Goal: Check status: Check status

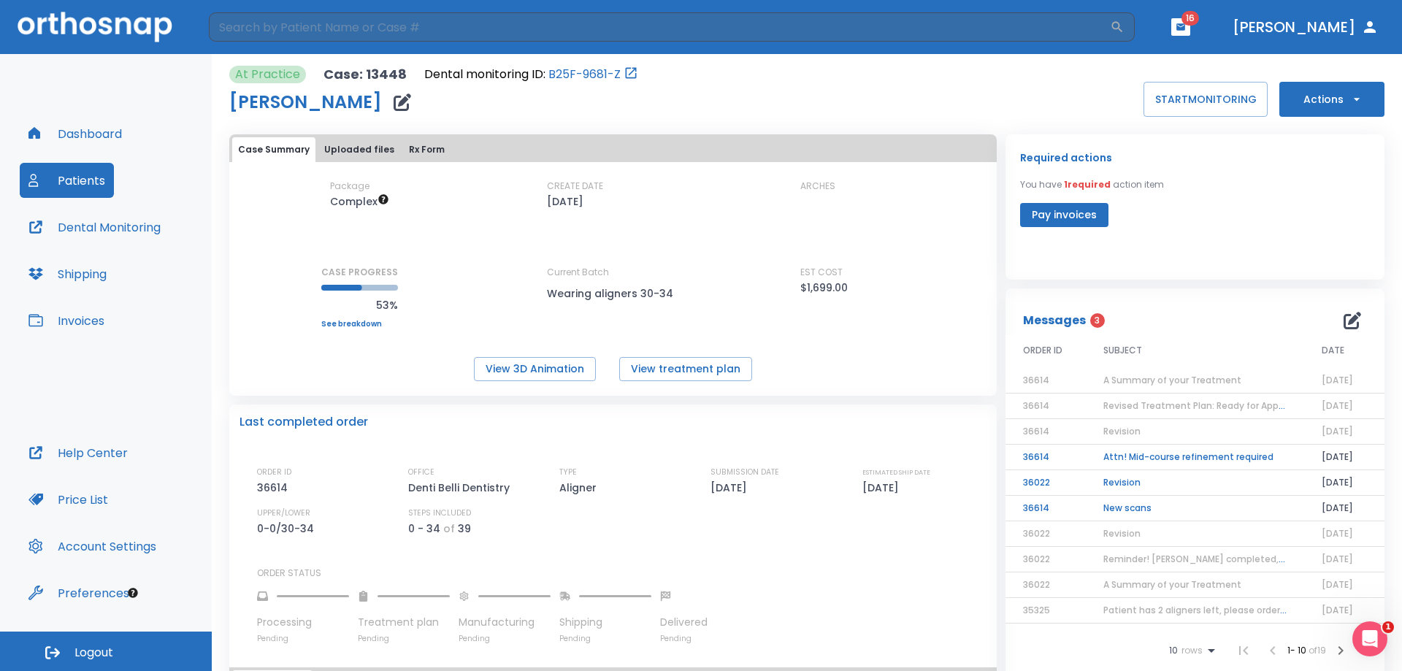
click at [1186, 451] on td "Attn! Mid-course refinement required" at bounding box center [1195, 458] width 218 height 26
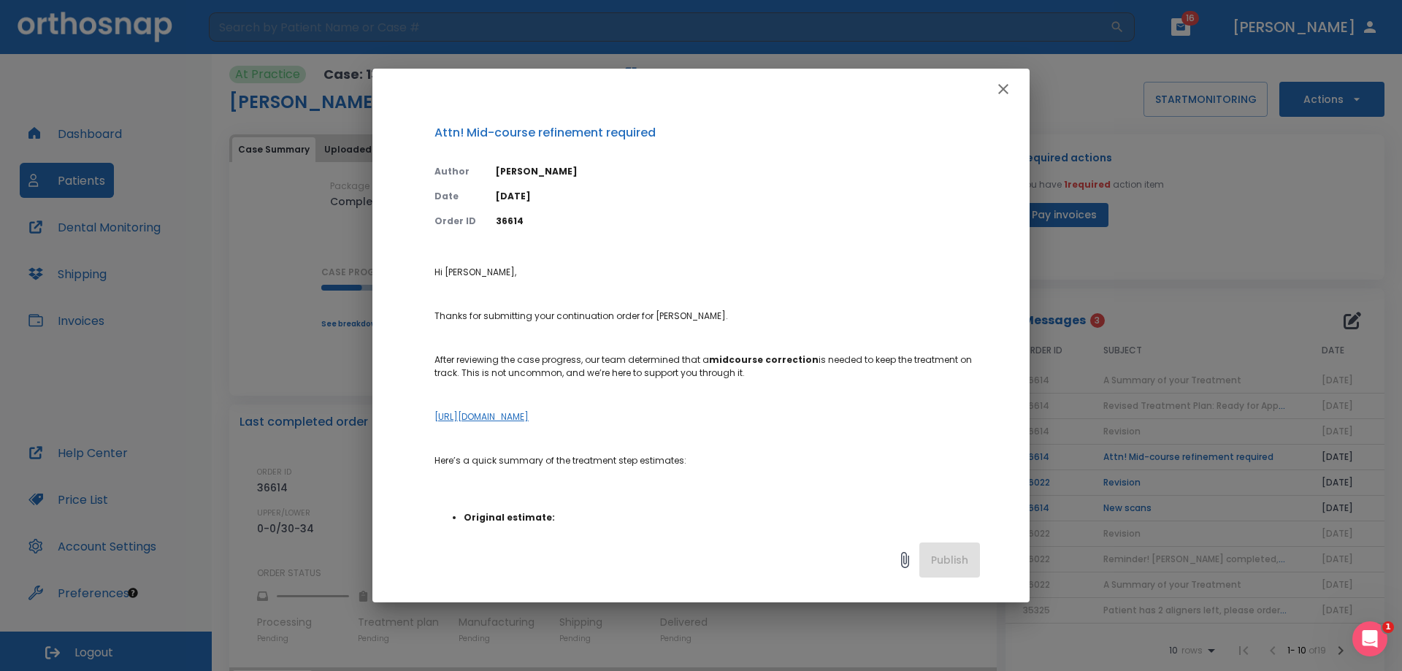
click at [1004, 85] on icon "button" at bounding box center [1004, 89] width 18 height 18
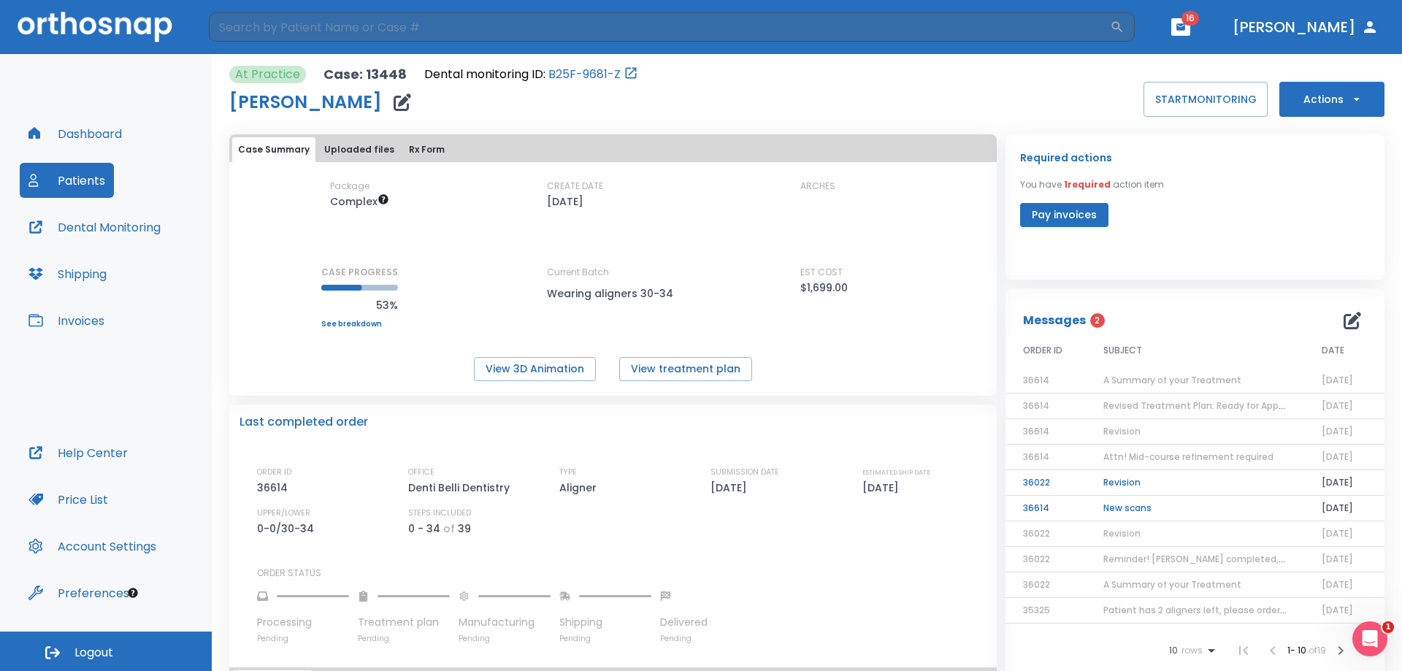
click at [1144, 481] on td "Revision" at bounding box center [1195, 483] width 218 height 26
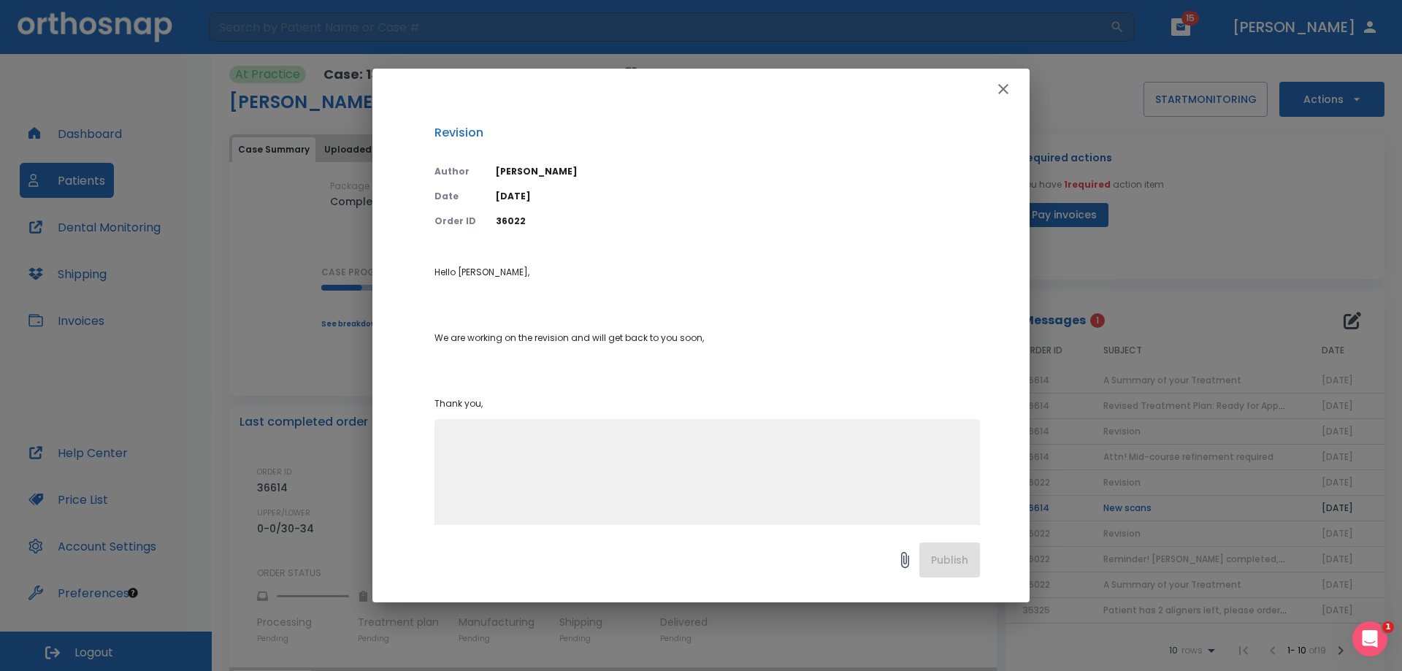
click at [1004, 88] on icon "button" at bounding box center [1004, 89] width 18 height 18
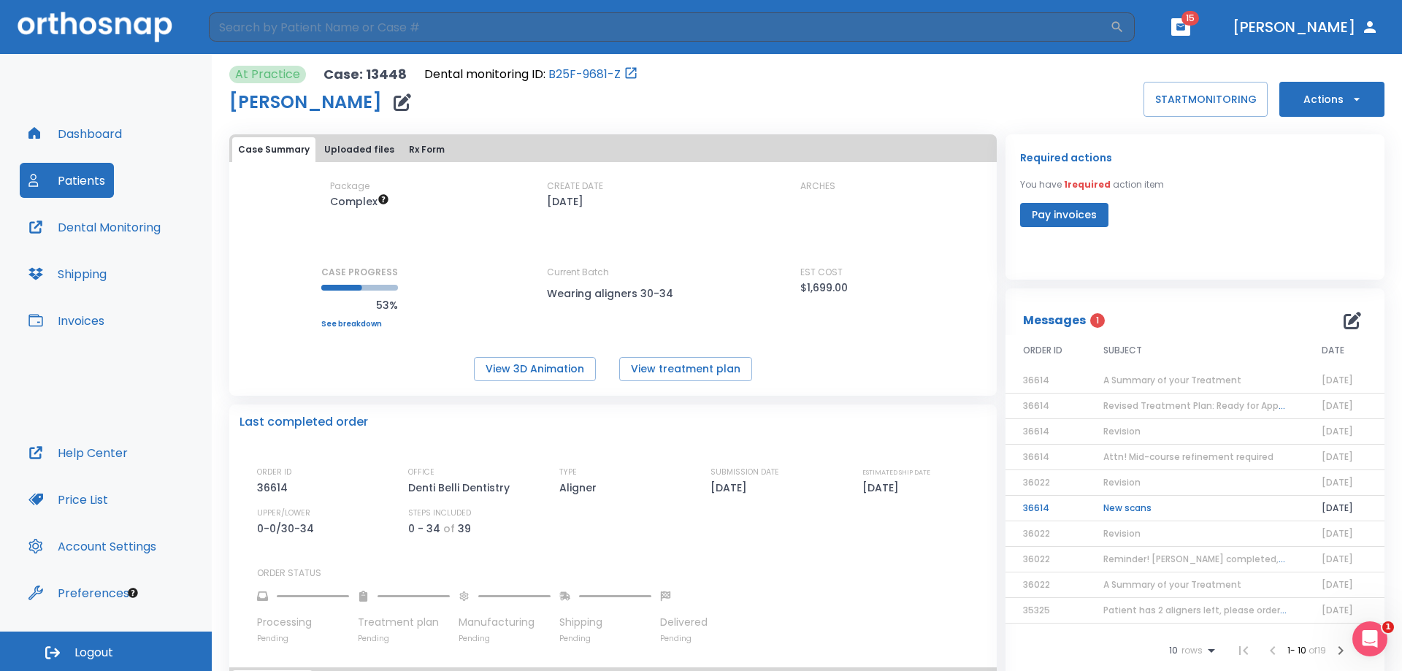
click at [1134, 515] on td "New scans" at bounding box center [1195, 509] width 218 height 26
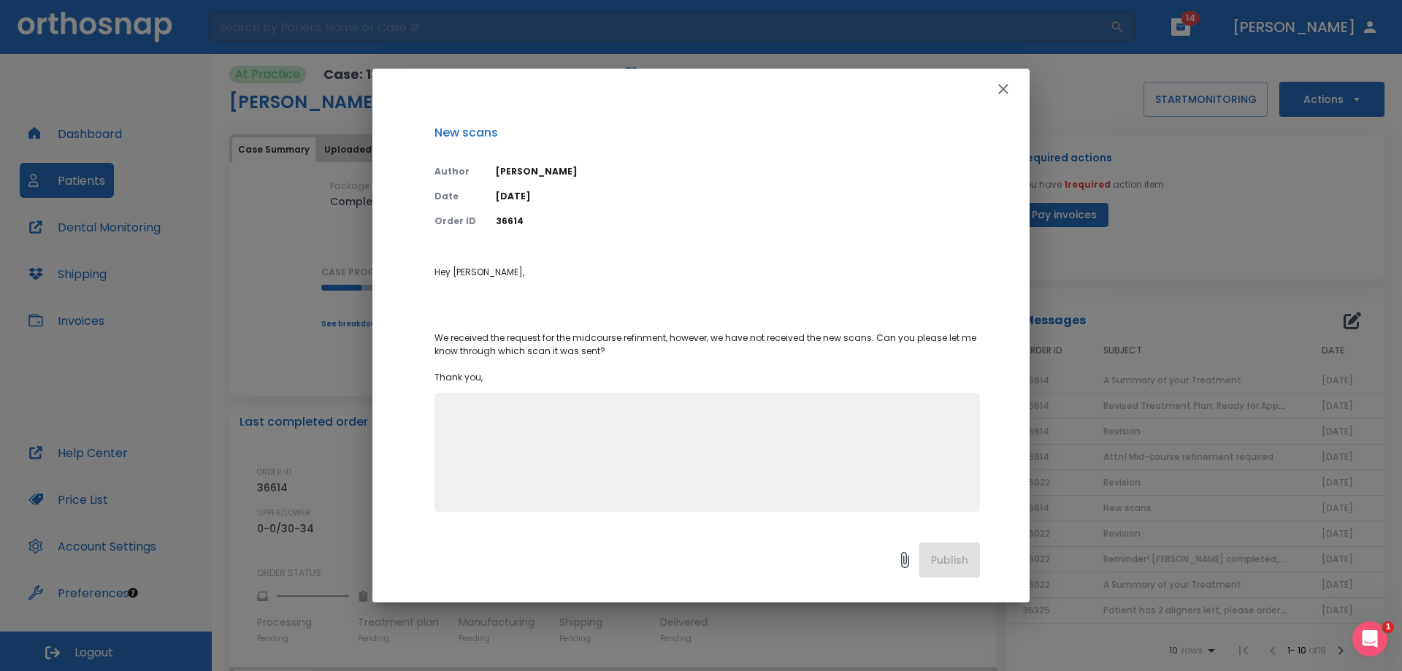
click at [1003, 88] on icon "button" at bounding box center [1003, 89] width 10 height 10
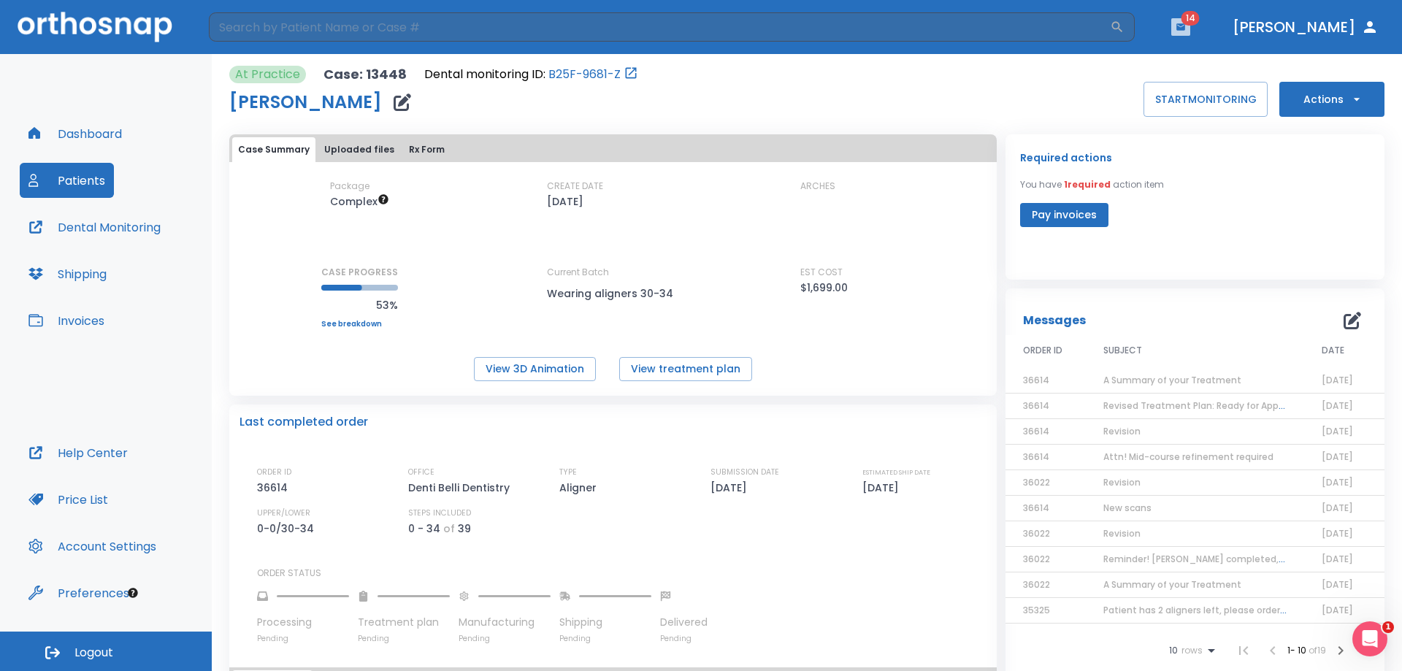
click at [1190, 34] on button "button" at bounding box center [1180, 27] width 19 height 18
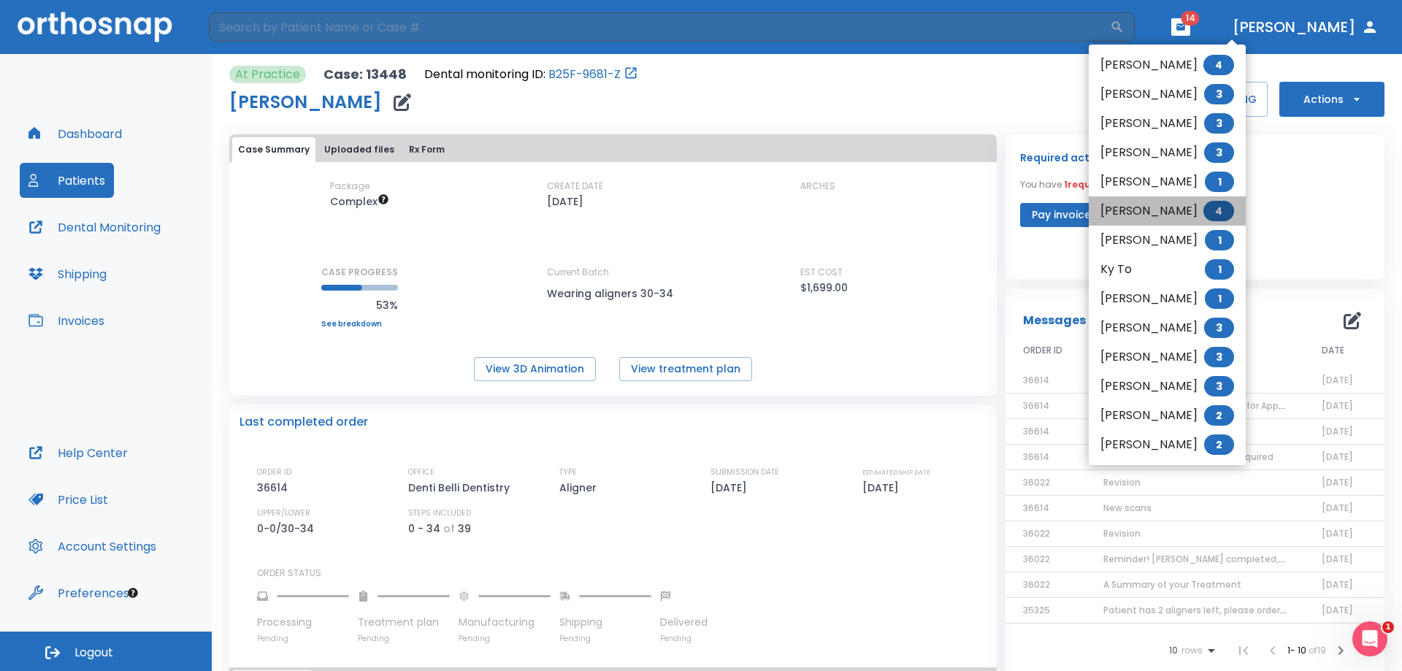
click at [1165, 213] on li "[PERSON_NAME] 4" at bounding box center [1167, 210] width 157 height 29
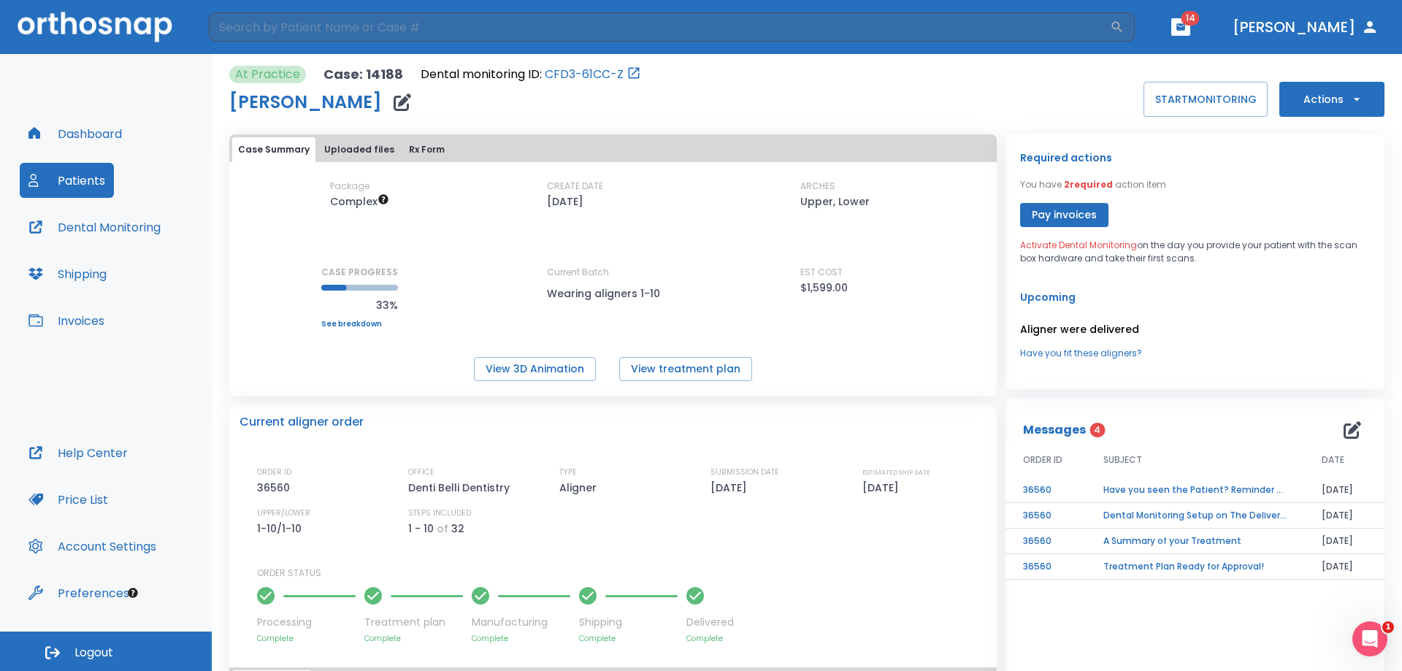
click at [98, 183] on button "Patients" at bounding box center [67, 180] width 94 height 35
